Goal: Task Accomplishment & Management: Manage account settings

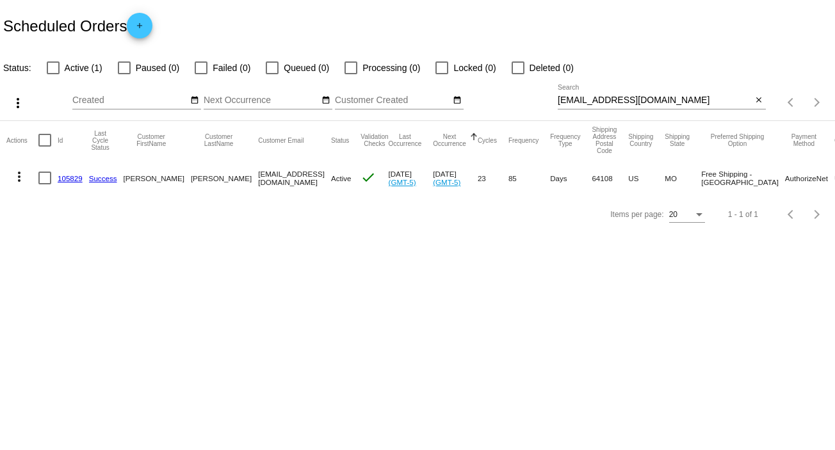
click at [764, 93] on div "[EMAIL_ADDRESS][DOMAIN_NAME] Search close" at bounding box center [662, 97] width 208 height 25
click at [760, 99] on mat-icon "close" at bounding box center [759, 100] width 9 height 10
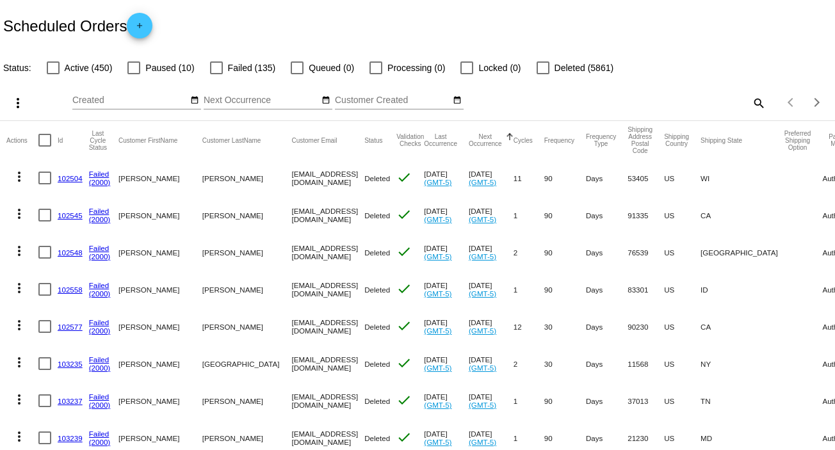
click at [751, 103] on mat-icon "search" at bounding box center [758, 103] width 15 height 20
click at [750, 103] on input "Search" at bounding box center [662, 100] width 208 height 10
paste input "[EMAIL_ADDRESS][DOMAIN_NAME]"
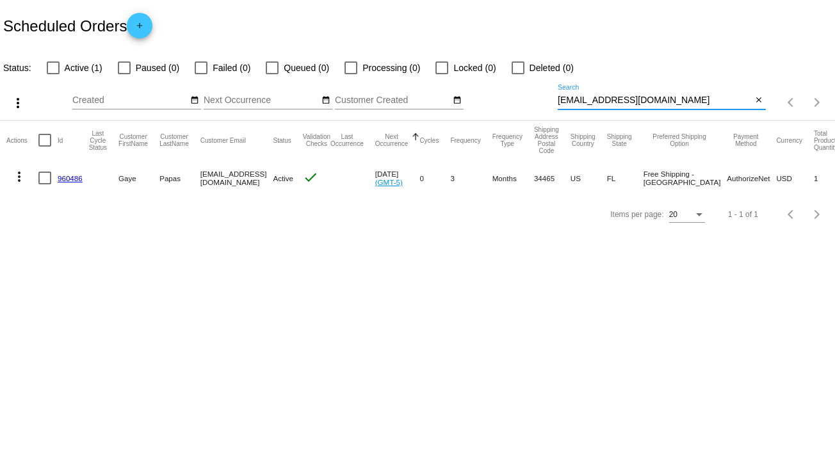
type input "[EMAIL_ADDRESS][DOMAIN_NAME]"
click at [19, 179] on mat-icon "more_vert" at bounding box center [19, 176] width 15 height 15
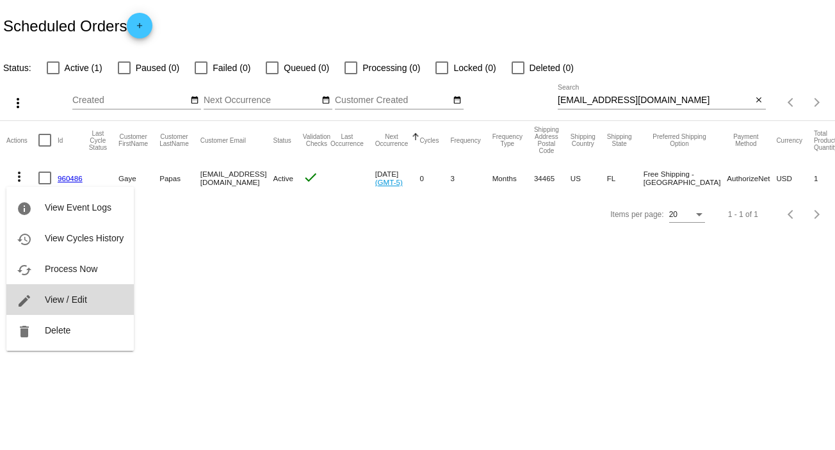
click at [77, 293] on button "edit View / Edit" at bounding box center [69, 299] width 127 height 31
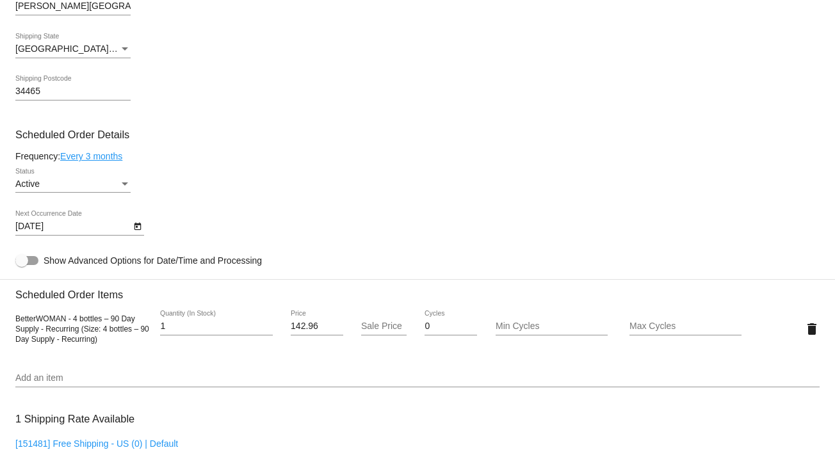
scroll to position [550, 0]
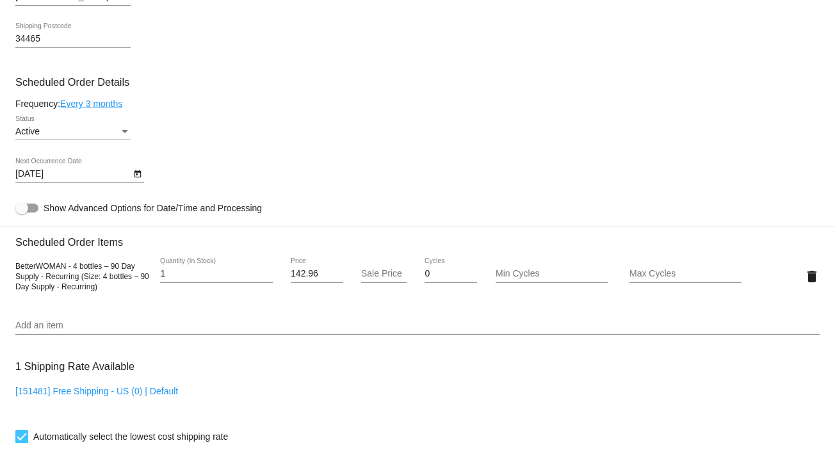
click at [138, 174] on icon "Open calendar" at bounding box center [137, 174] width 7 height 8
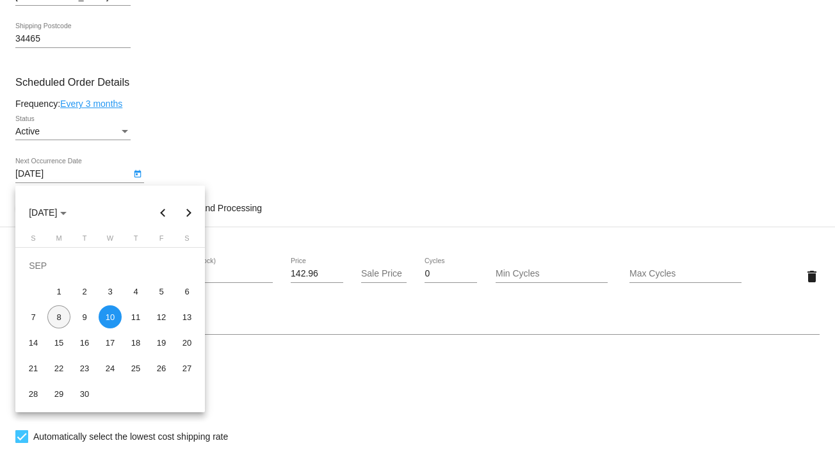
click at [58, 317] on div "8" at bounding box center [58, 317] width 23 height 23
type input "[DATE]"
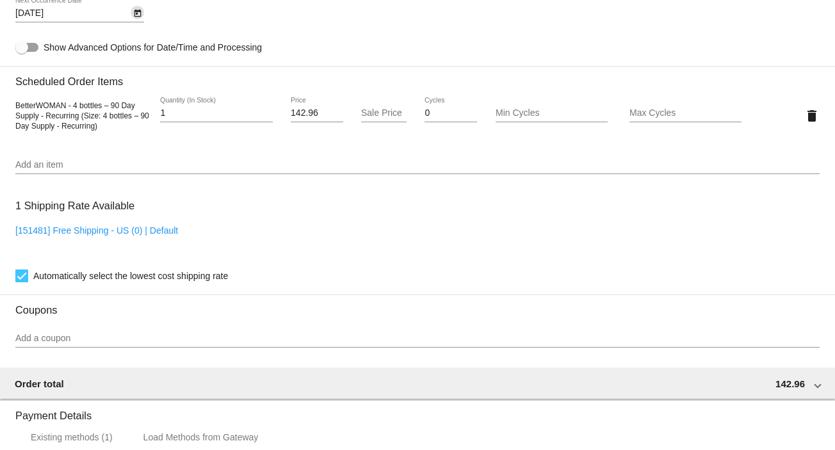
scroll to position [991, 0]
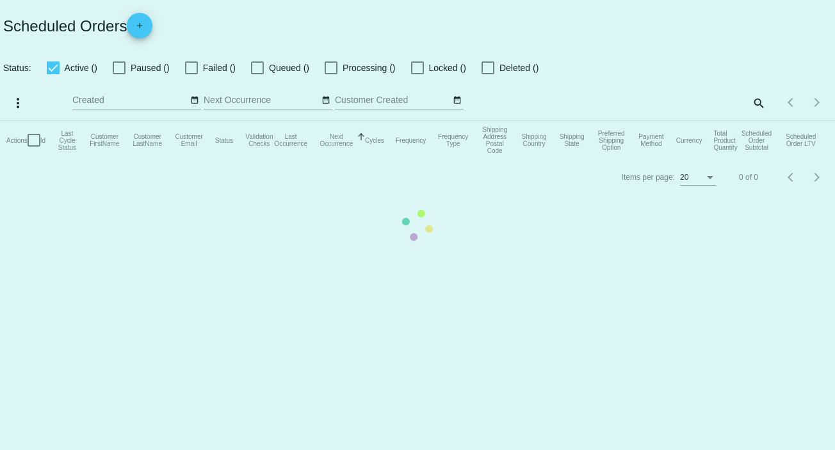
checkbox input "false"
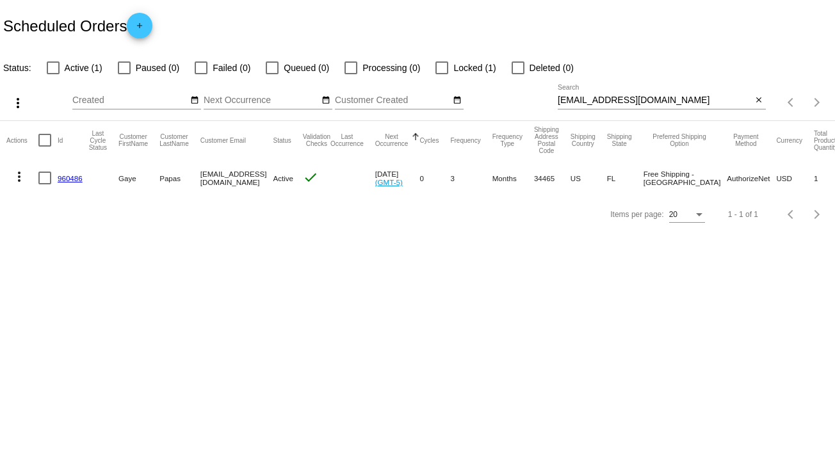
drag, startPoint x: 436, startPoint y: 169, endPoint x: 868, endPoint y: 54, distance: 447.4
click at [835, 54] on html "Scheduled Orders add Status: Active (1) Paused (0) Failed (0) Queued (0) Proces…" at bounding box center [417, 225] width 835 height 450
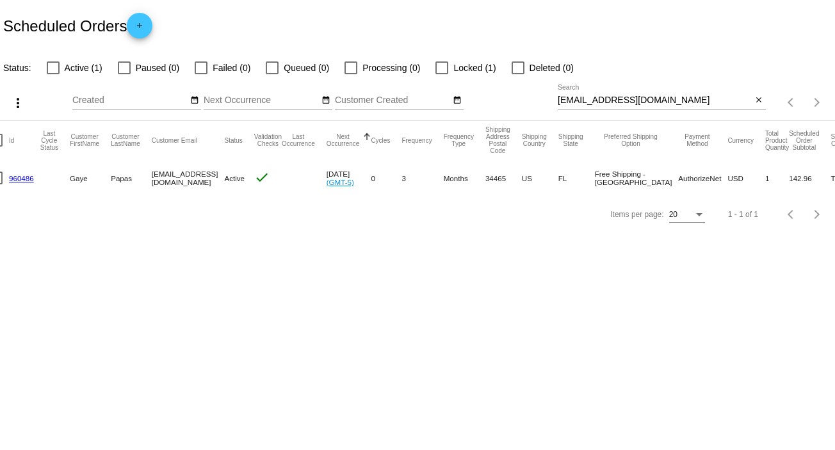
click at [505, 299] on body "Scheduled Orders add Status: Active (1) Paused (0) Failed (0) Queued (0) Proces…" at bounding box center [417, 225] width 835 height 450
click at [760, 99] on mat-icon "close" at bounding box center [759, 100] width 9 height 10
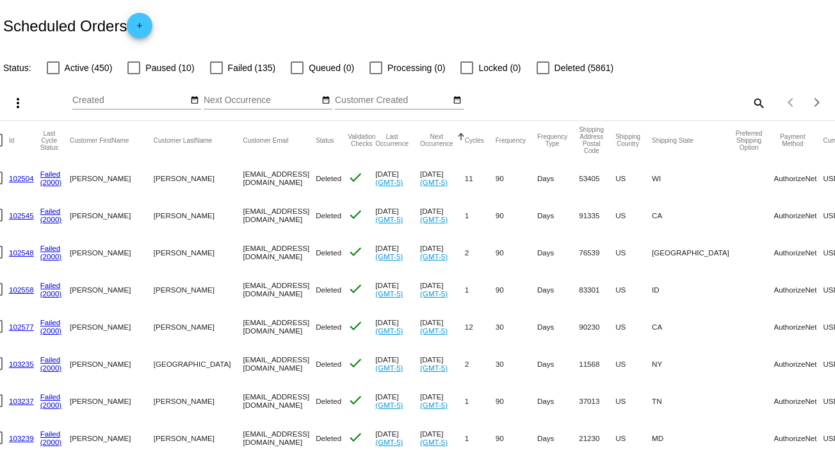
click at [751, 105] on mat-icon "search" at bounding box center [758, 103] width 15 height 20
click at [748, 105] on input "Search" at bounding box center [662, 100] width 208 height 10
paste input "[EMAIL_ADDRESS][DOMAIN_NAME]"
type input "[EMAIL_ADDRESS][DOMAIN_NAME]"
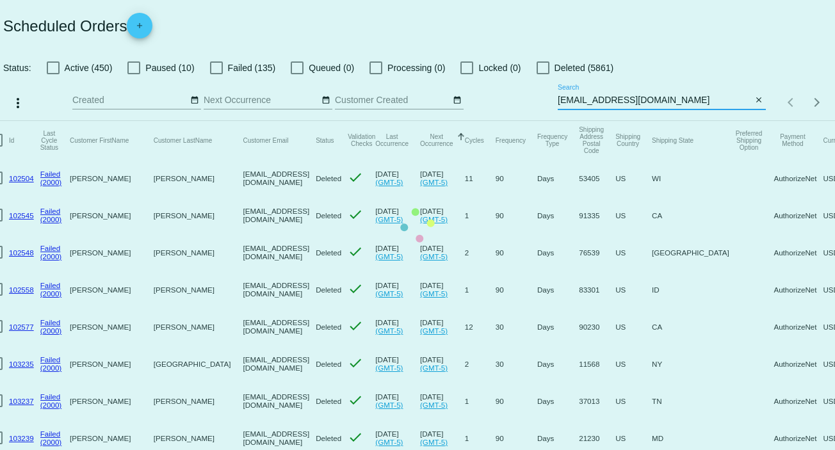
scroll to position [0, 47]
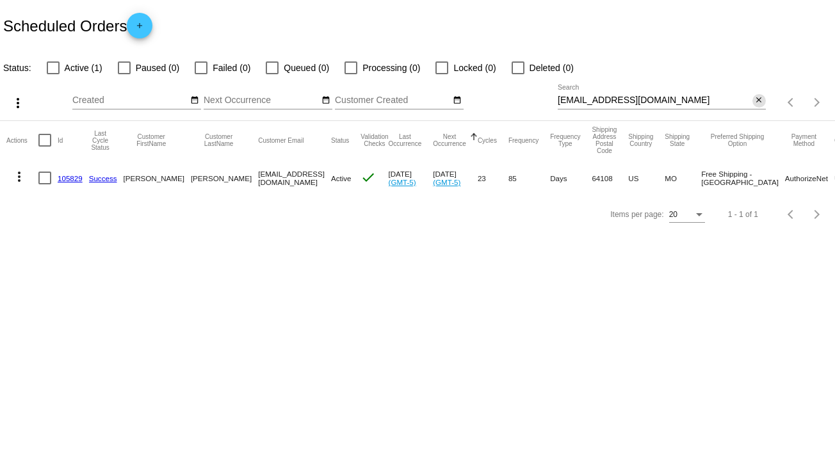
click at [764, 95] on button "close" at bounding box center [759, 100] width 13 height 13
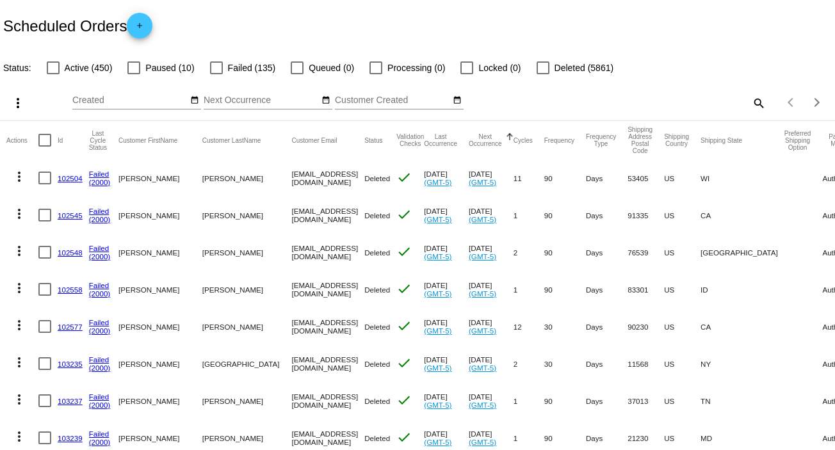
click at [751, 103] on mat-icon "search" at bounding box center [758, 103] width 15 height 20
click at [751, 103] on input "Search" at bounding box center [662, 100] width 208 height 10
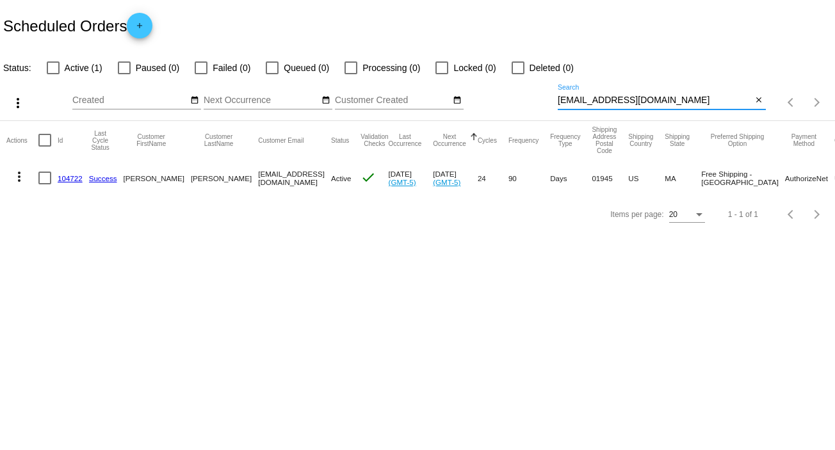
type input "u7816391833@bbnemail.com"
click at [18, 180] on mat-icon "more_vert" at bounding box center [19, 176] width 15 height 15
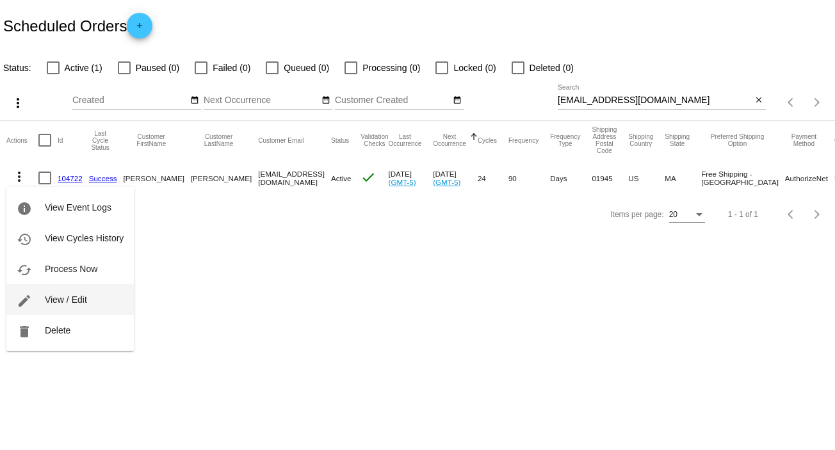
click at [91, 296] on button "edit View / Edit" at bounding box center [69, 299] width 127 height 31
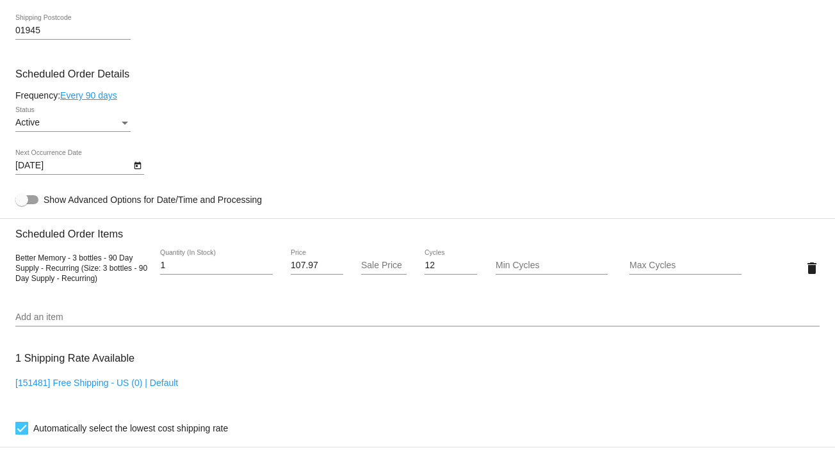
scroll to position [680, 0]
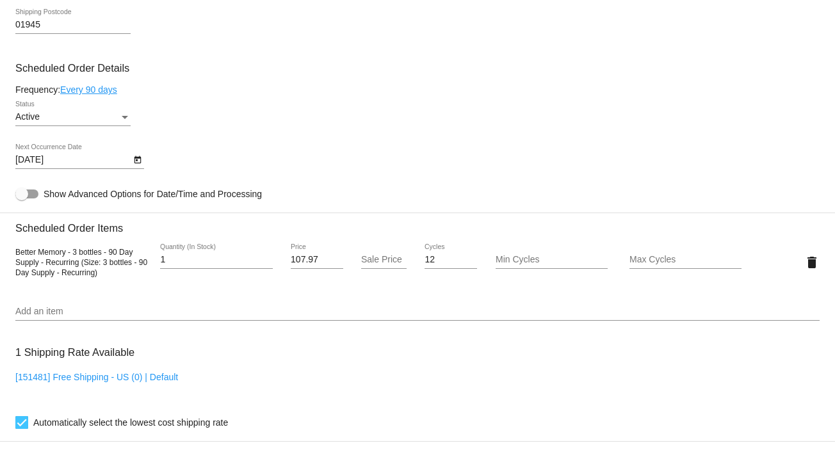
click at [135, 164] on icon "Open calendar" at bounding box center [137, 160] width 7 height 8
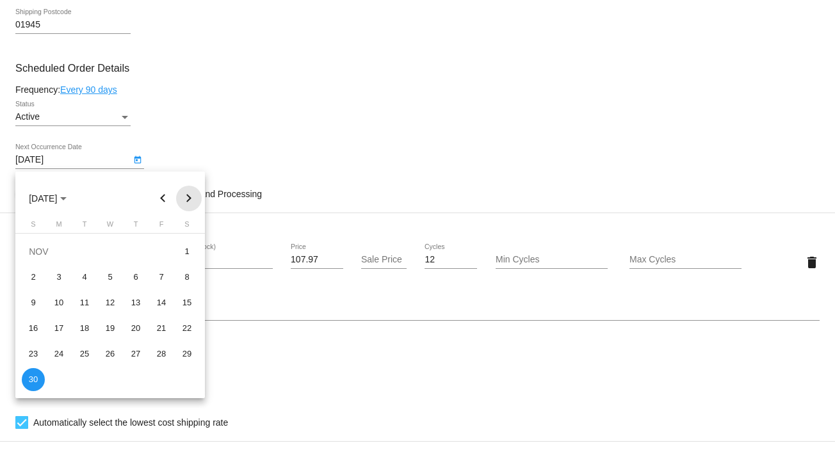
click at [187, 197] on button "Next month" at bounding box center [189, 199] width 26 height 26
click at [55, 276] on div "5" at bounding box center [58, 277] width 23 height 23
type input "1/5/2026"
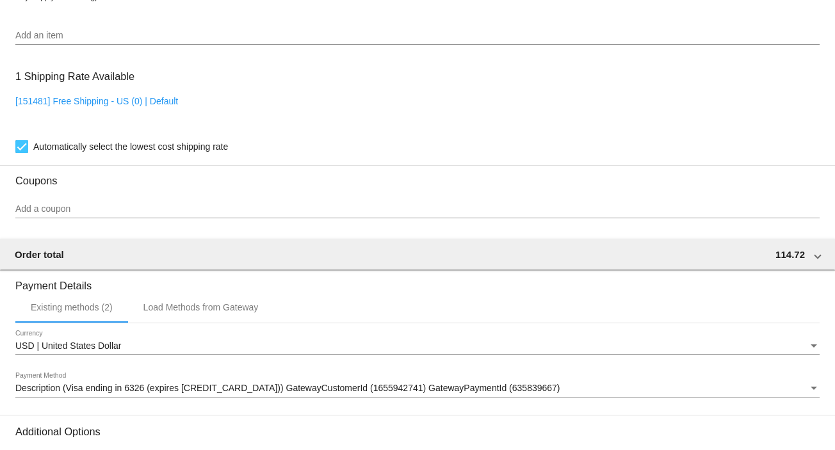
scroll to position [1106, 0]
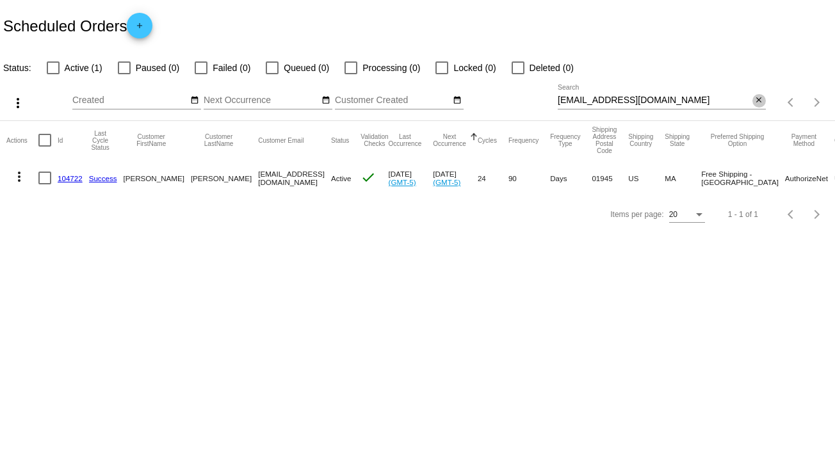
click at [761, 98] on mat-icon "close" at bounding box center [759, 100] width 9 height 10
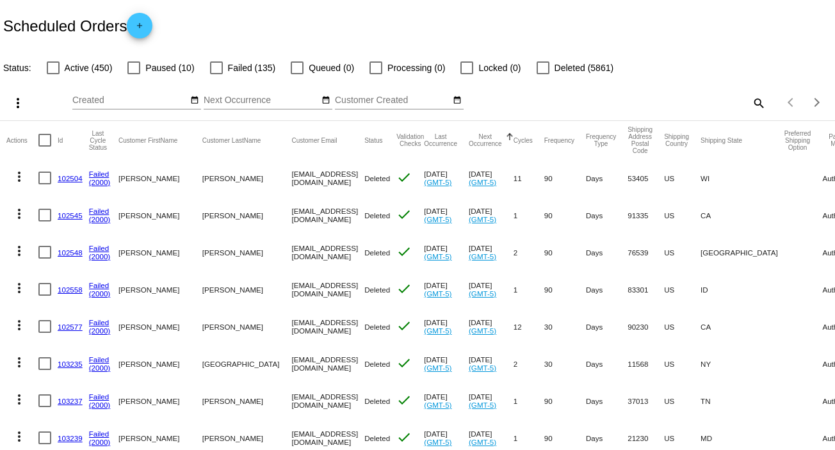
click at [751, 104] on mat-icon "search" at bounding box center [758, 103] width 15 height 20
click at [750, 104] on input "Search" at bounding box center [662, 100] width 208 height 10
paste input "jackandml@charter.net"
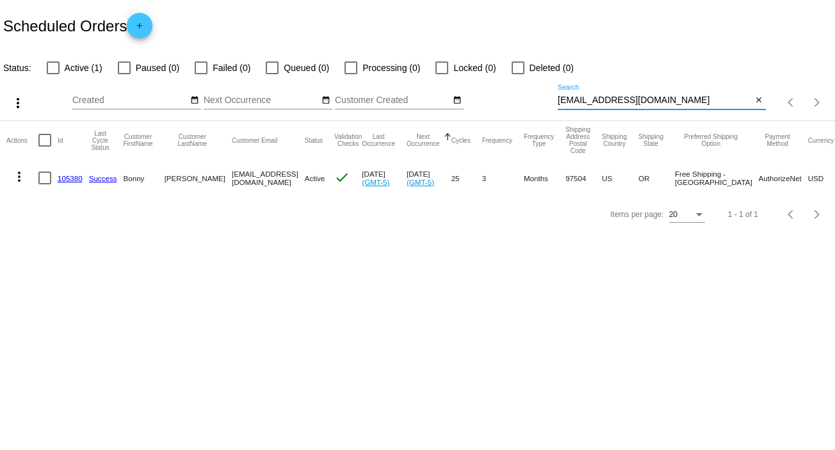
type input "jackandml@charter.net"
click at [761, 106] on button "close" at bounding box center [759, 100] width 13 height 13
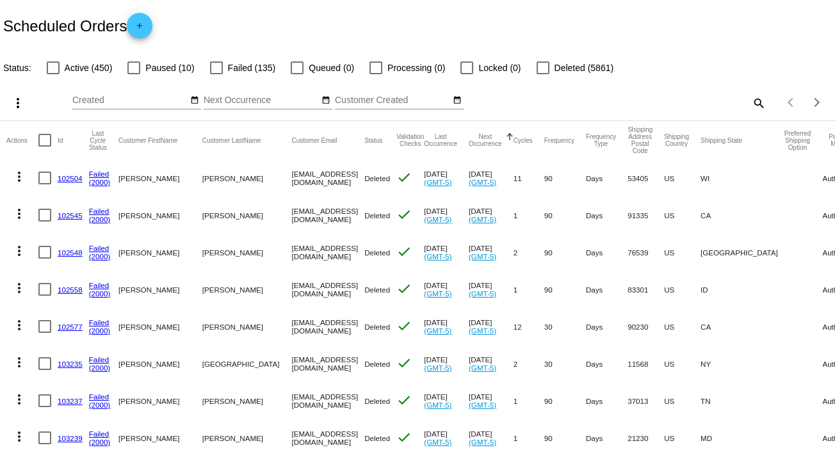
click at [751, 103] on mat-icon "search" at bounding box center [758, 103] width 15 height 20
click at [751, 103] on input "Search" at bounding box center [662, 100] width 208 height 10
paste input "jackandml@charter.net"
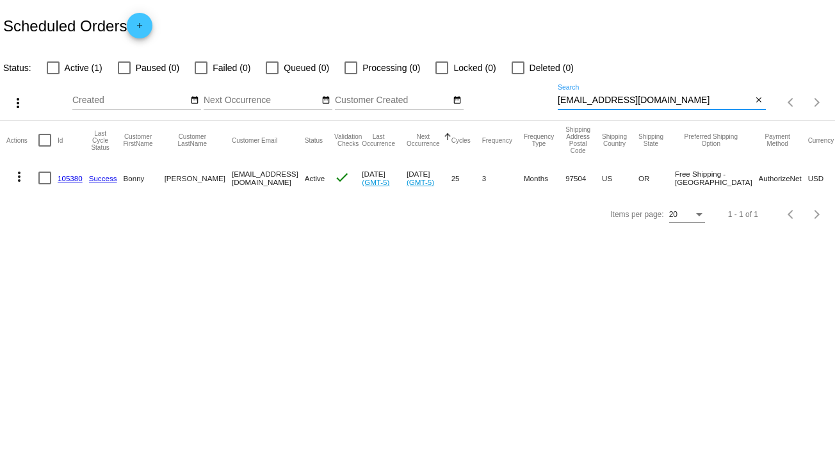
type input "jackandml@charter.net"
click at [18, 176] on mat-icon "more_vert" at bounding box center [19, 176] width 15 height 15
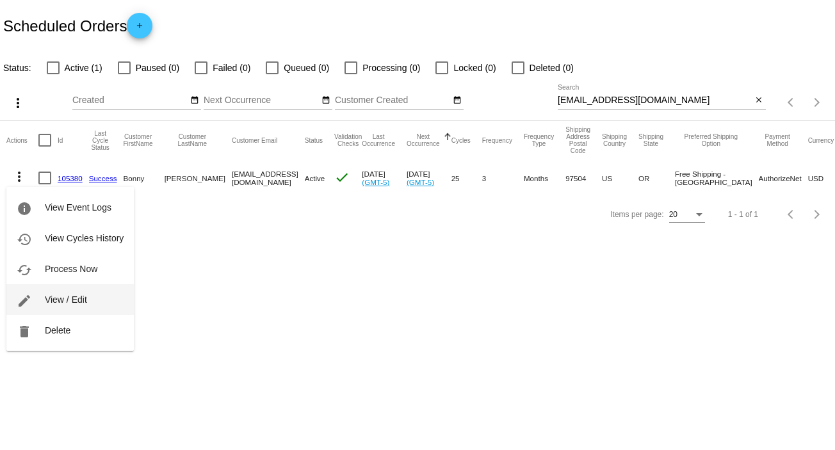
click at [78, 303] on span "View / Edit" at bounding box center [66, 300] width 42 height 10
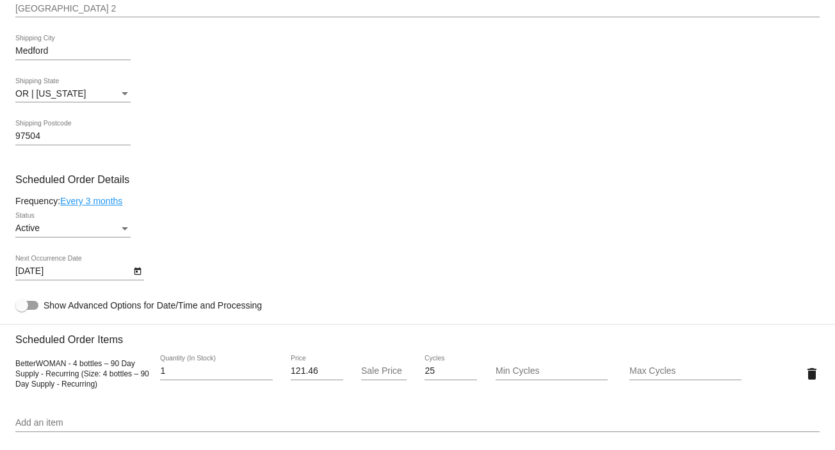
scroll to position [597, 0]
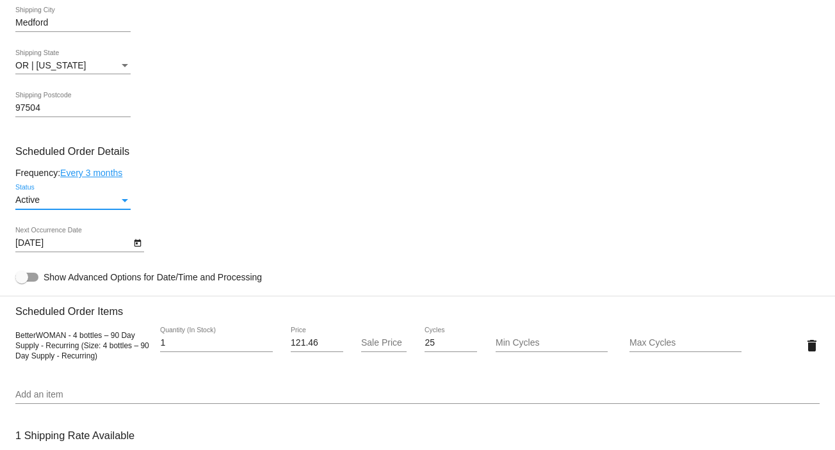
click at [125, 198] on div "Status" at bounding box center [125, 200] width 12 height 10
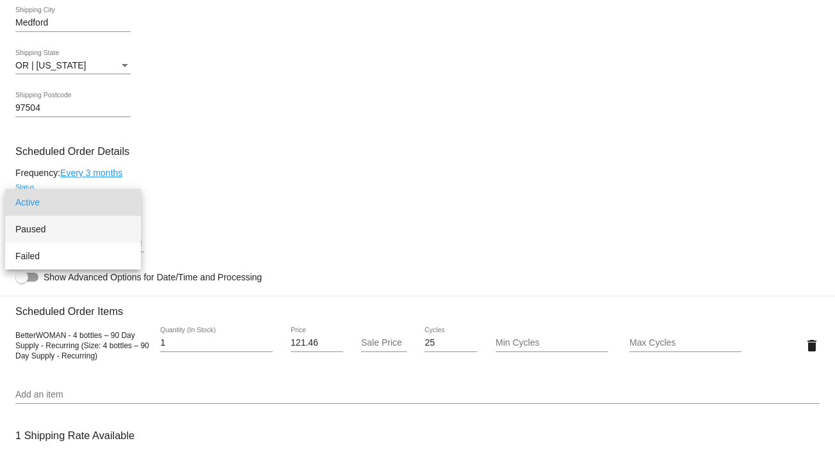
click at [108, 224] on span "Paused" at bounding box center [72, 229] width 115 height 27
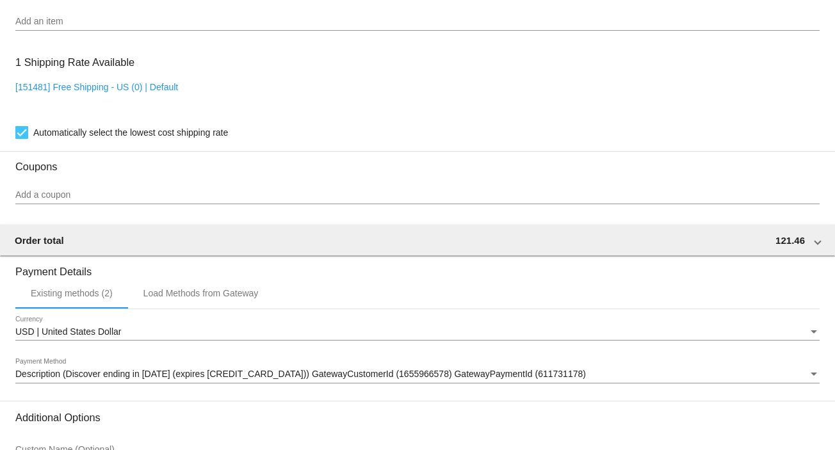
scroll to position [1106, 0]
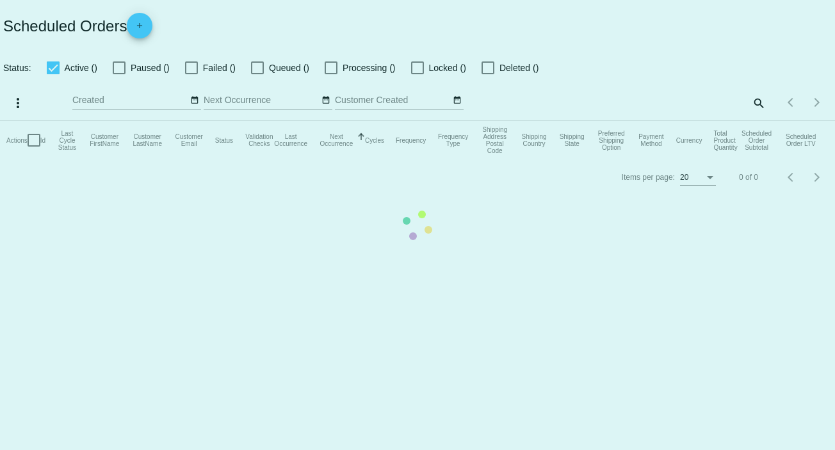
checkbox input "false"
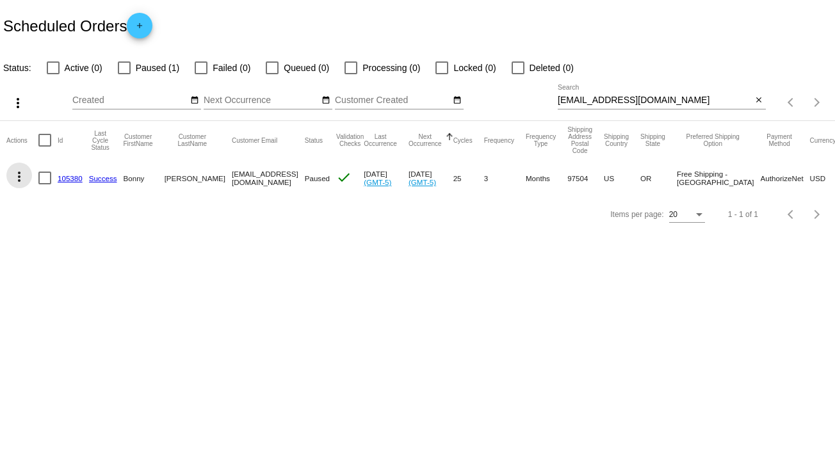
click at [18, 179] on mat-icon "more_vert" at bounding box center [19, 176] width 15 height 15
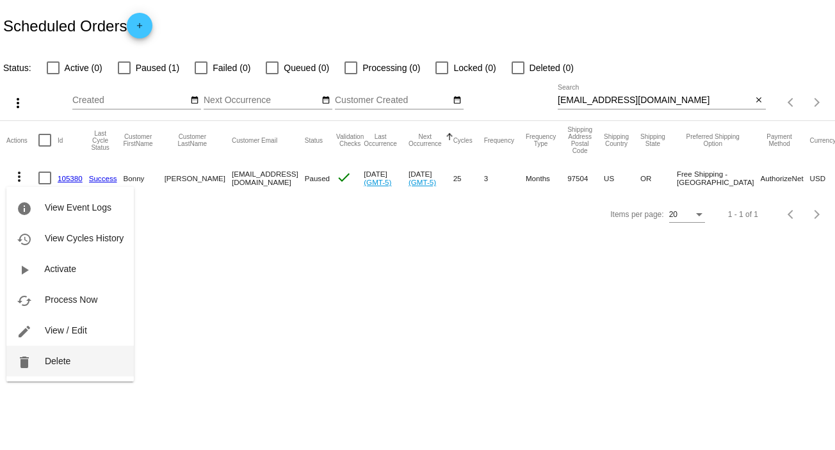
click at [58, 357] on span "Delete" at bounding box center [58, 361] width 26 height 10
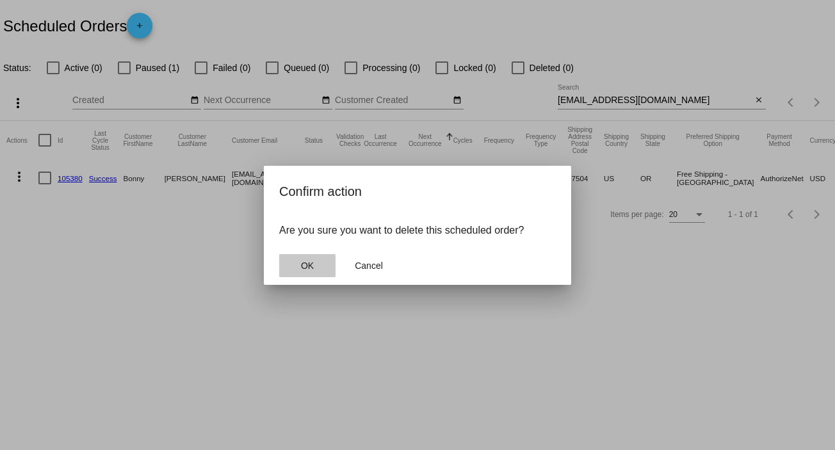
click at [313, 259] on button "OK" at bounding box center [307, 265] width 56 height 23
